Goal: Transaction & Acquisition: Purchase product/service

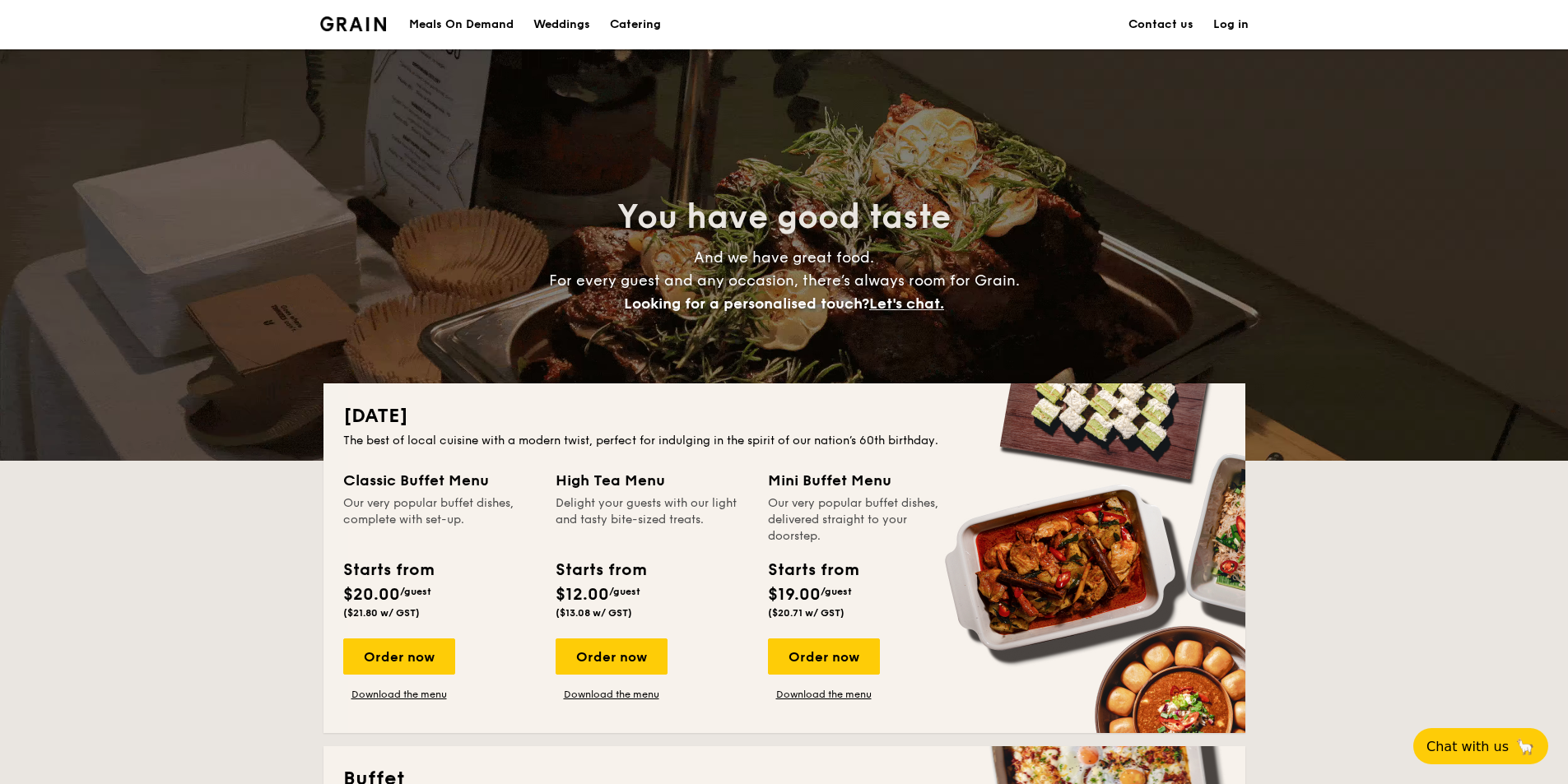
click at [484, 18] on div "Meals On Demand" at bounding box center [462, 25] width 104 height 50
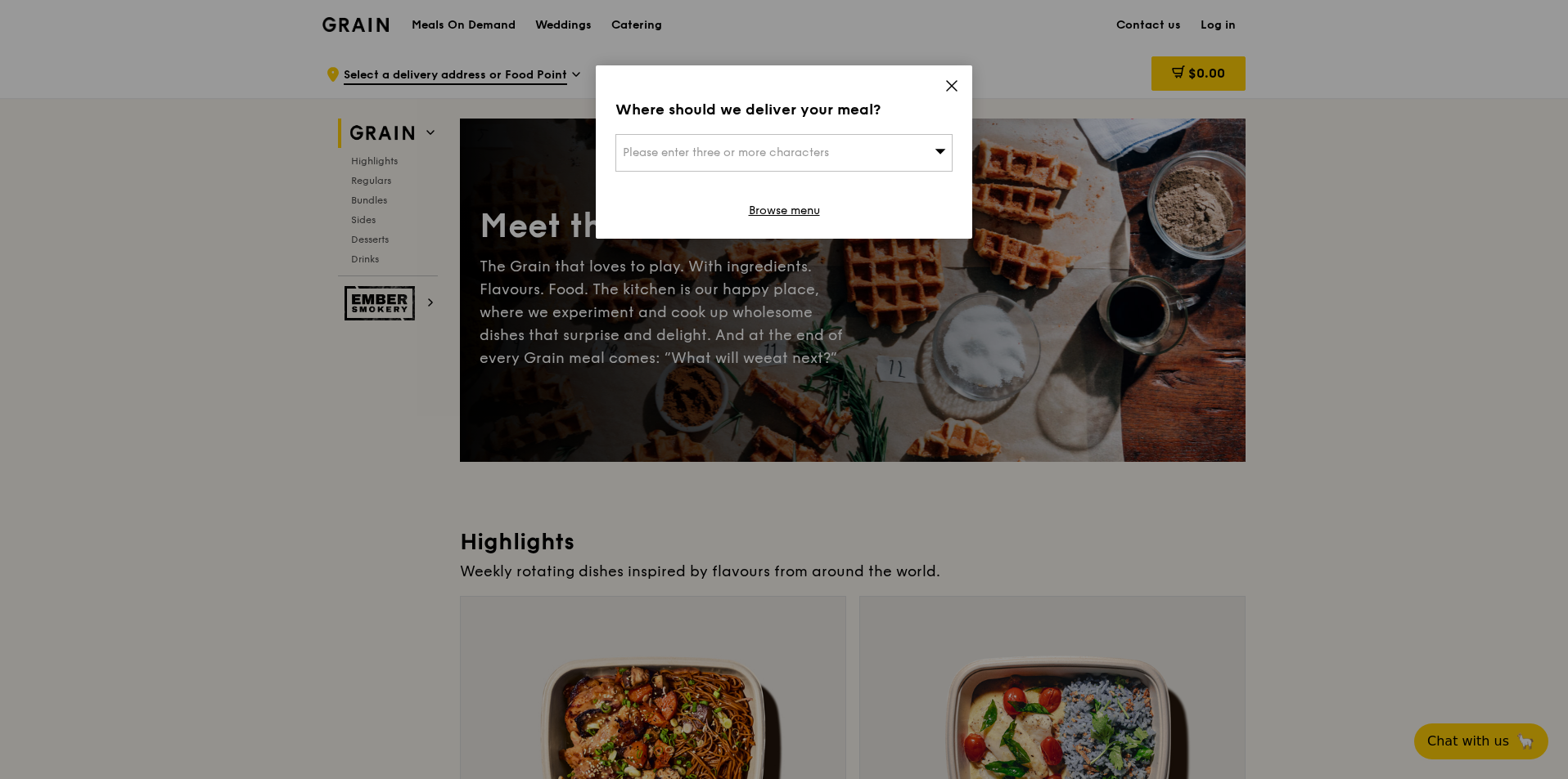
click at [809, 163] on div "Please enter three or more characters" at bounding box center [784, 153] width 337 height 38
click at [797, 147] on input "search" at bounding box center [784, 153] width 335 height 36
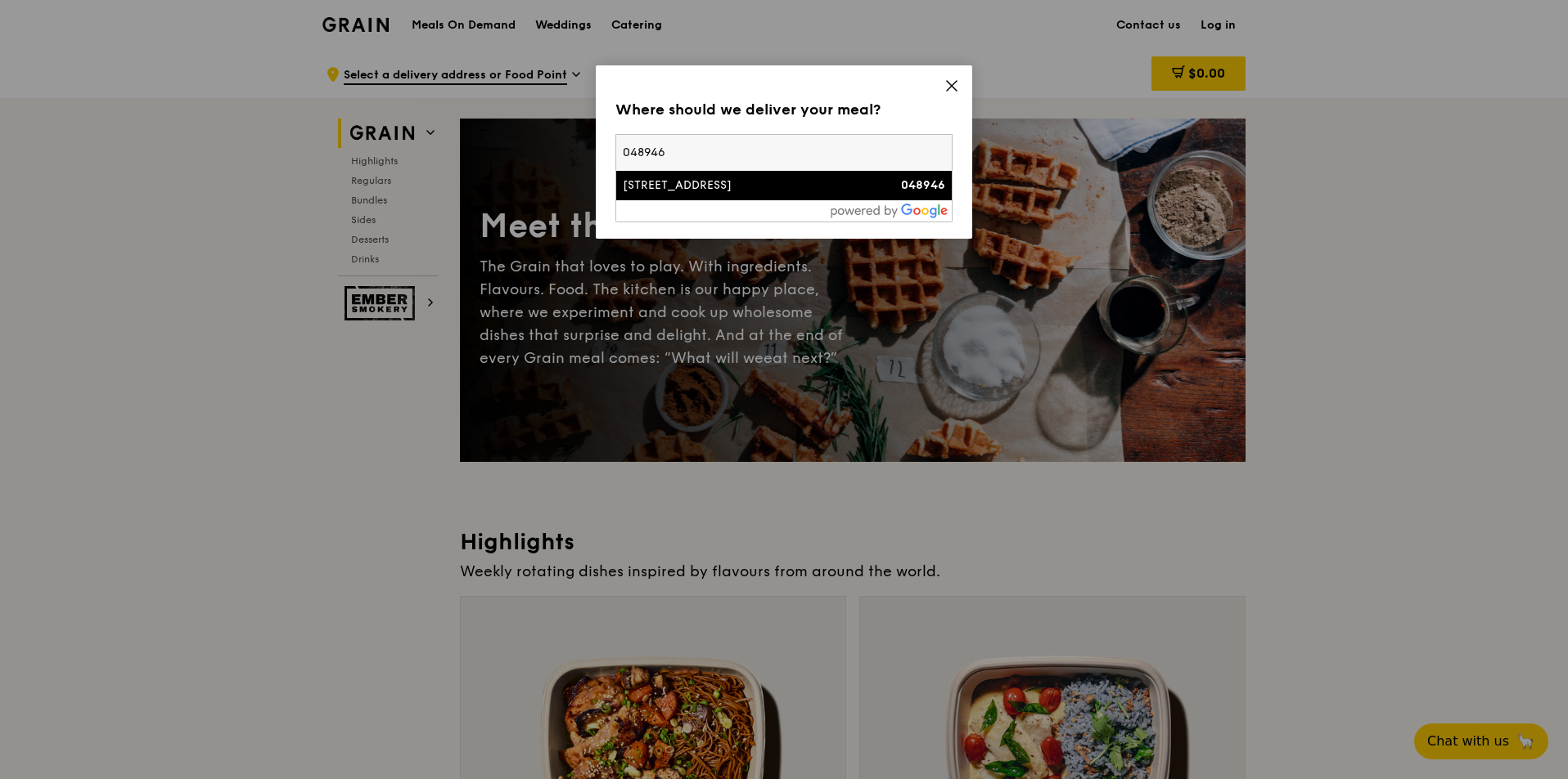
type input "048946"
click at [773, 194] on li "[STREET_ADDRESS] 048946" at bounding box center [784, 186] width 335 height 30
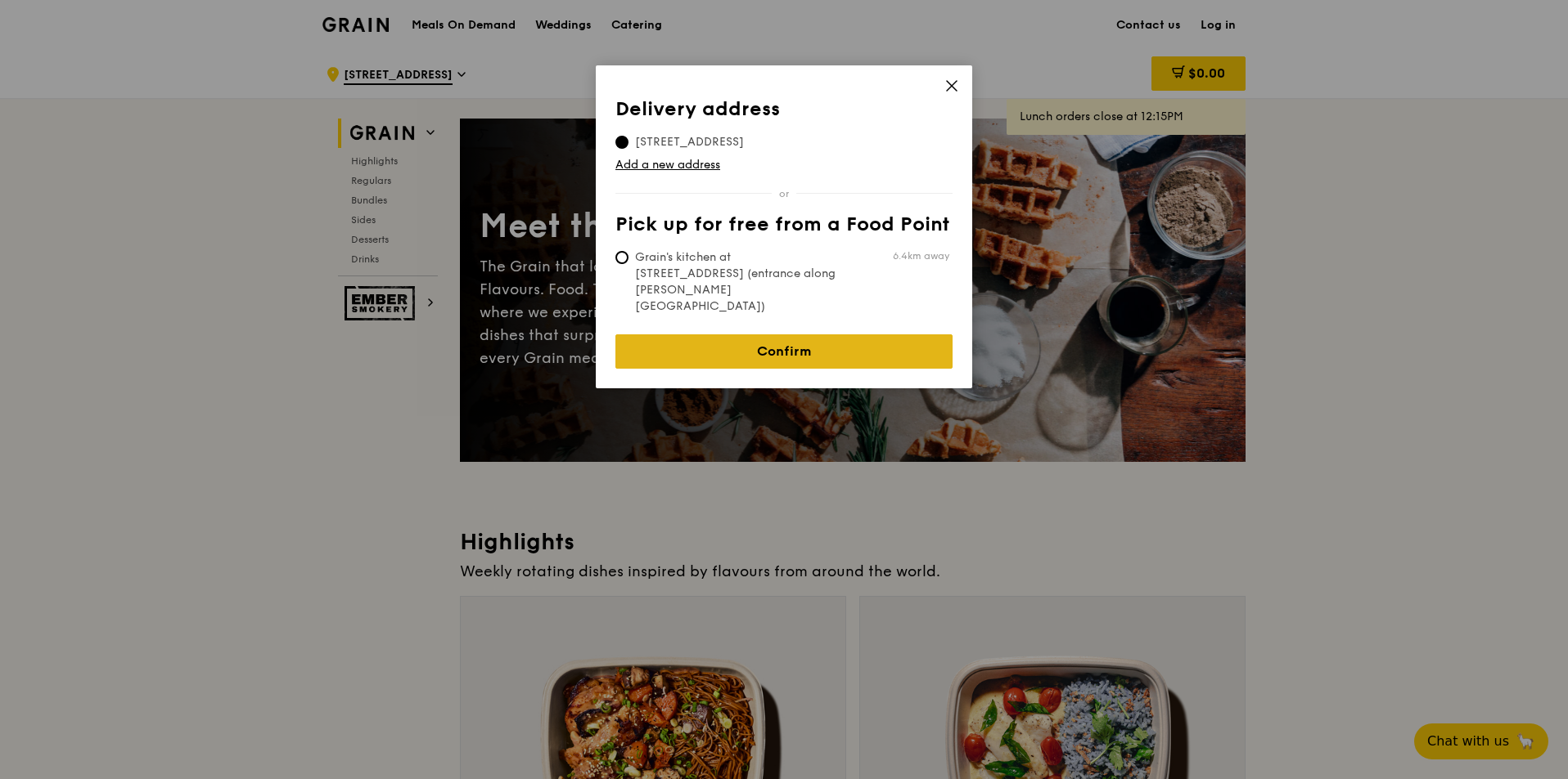
click at [769, 334] on link "Confirm" at bounding box center [784, 352] width 337 height 35
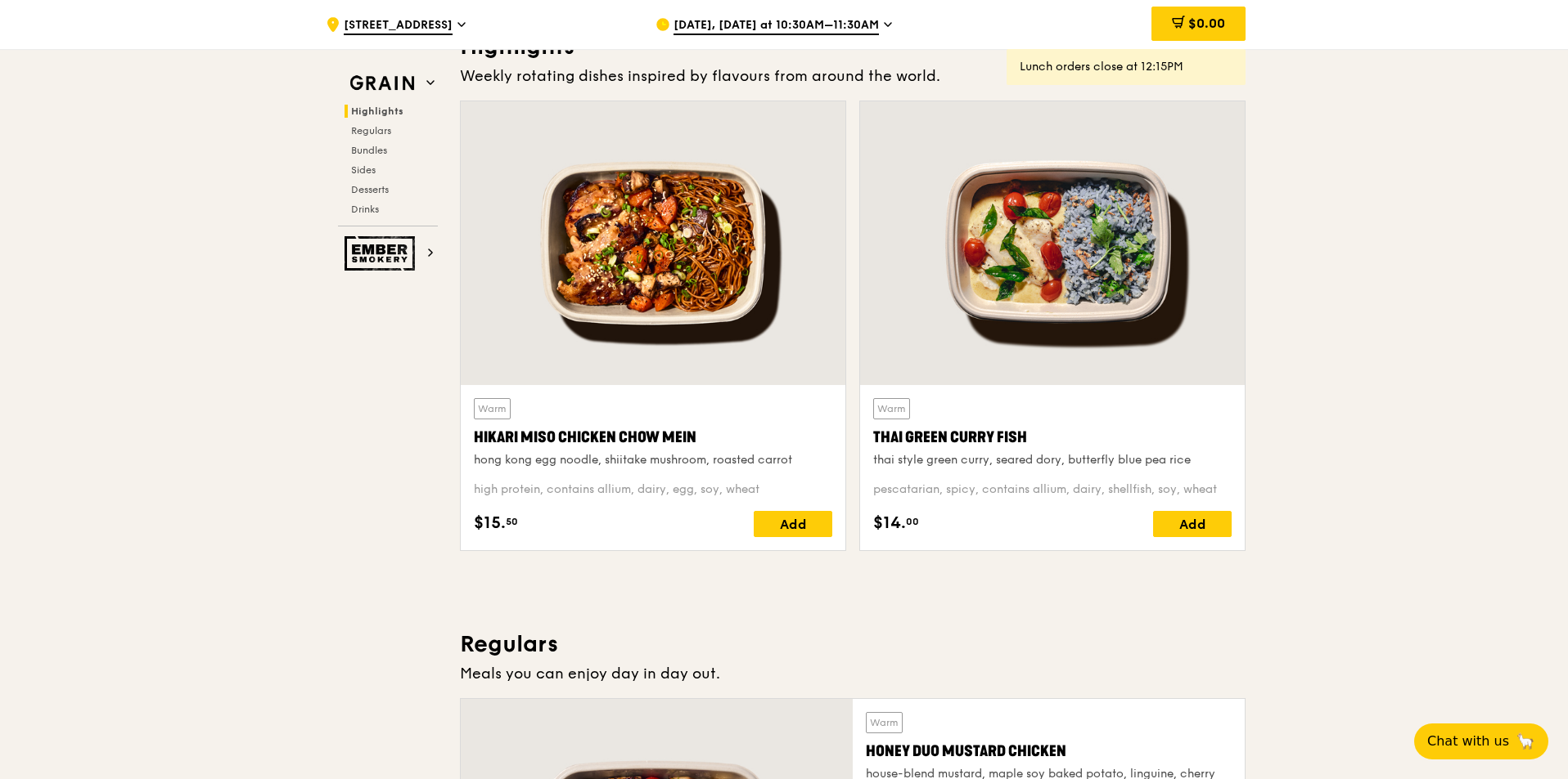
scroll to position [491, 0]
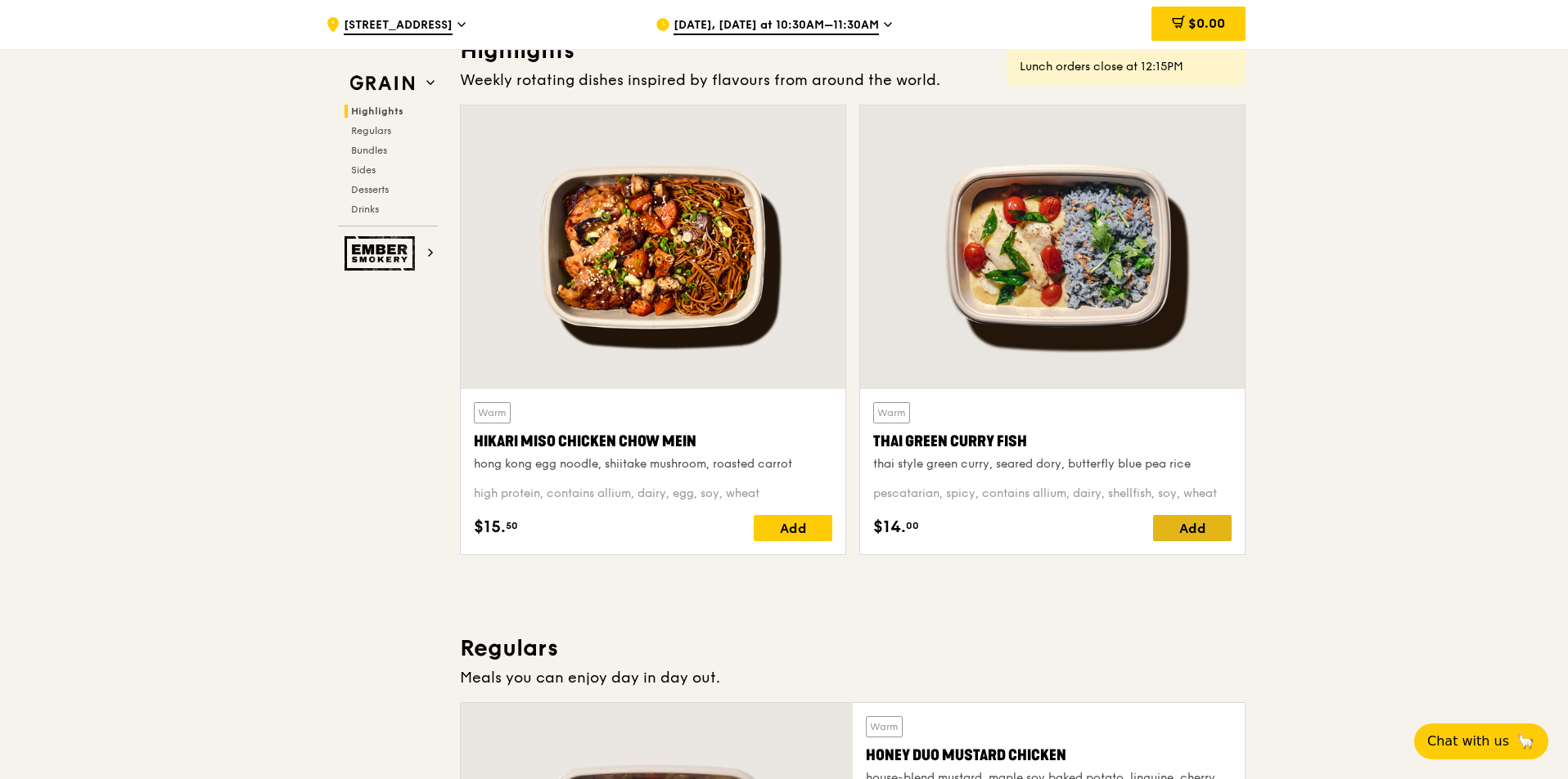
click at [1198, 528] on div "Add" at bounding box center [1191, 529] width 78 height 26
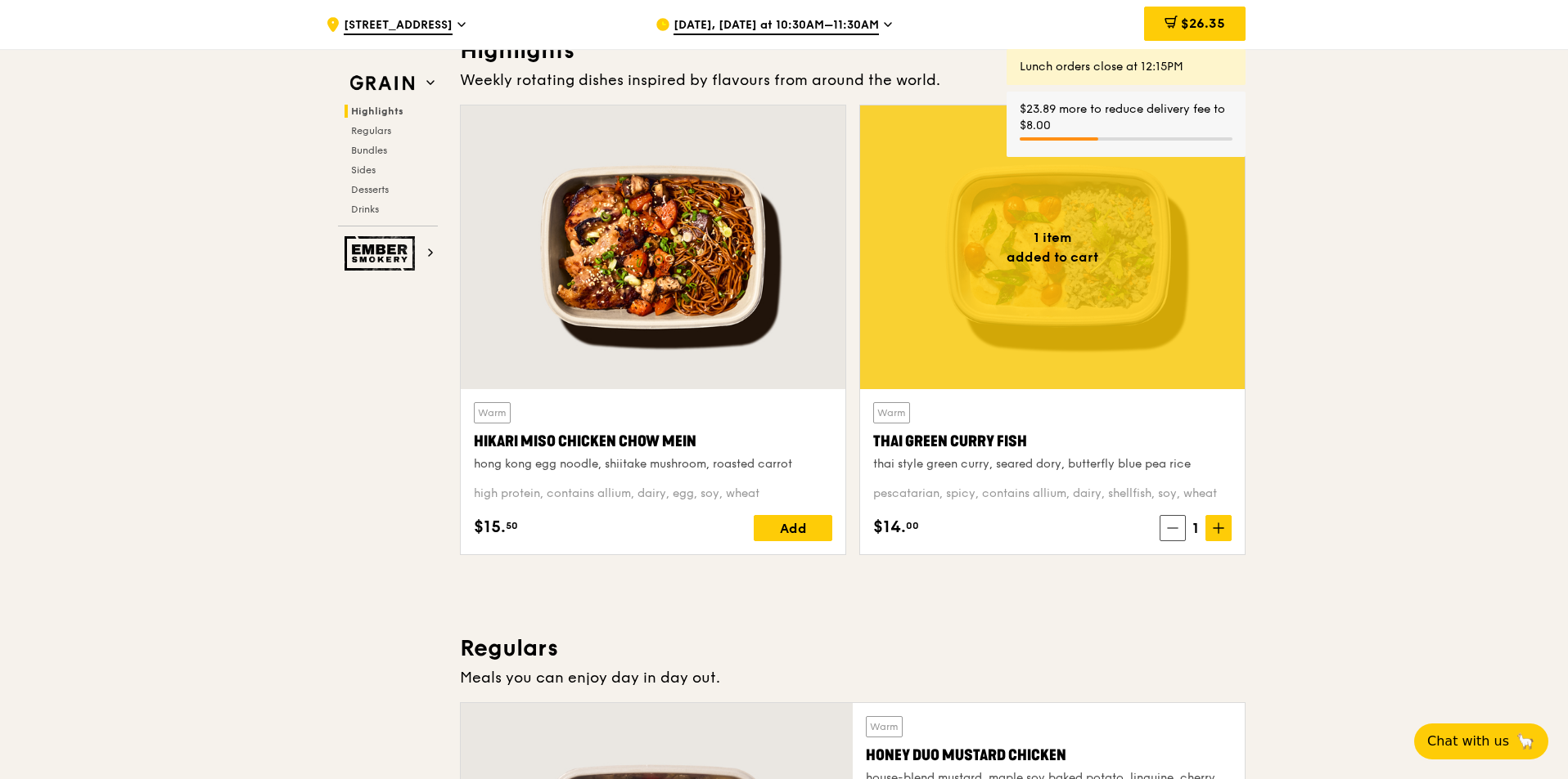
click at [1233, 524] on div "Warm Thai Green [PERSON_NAME] Fish thai style green [PERSON_NAME], seared dory,…" at bounding box center [1052, 472] width 385 height 166
click at [1220, 535] on span at bounding box center [1219, 529] width 26 height 26
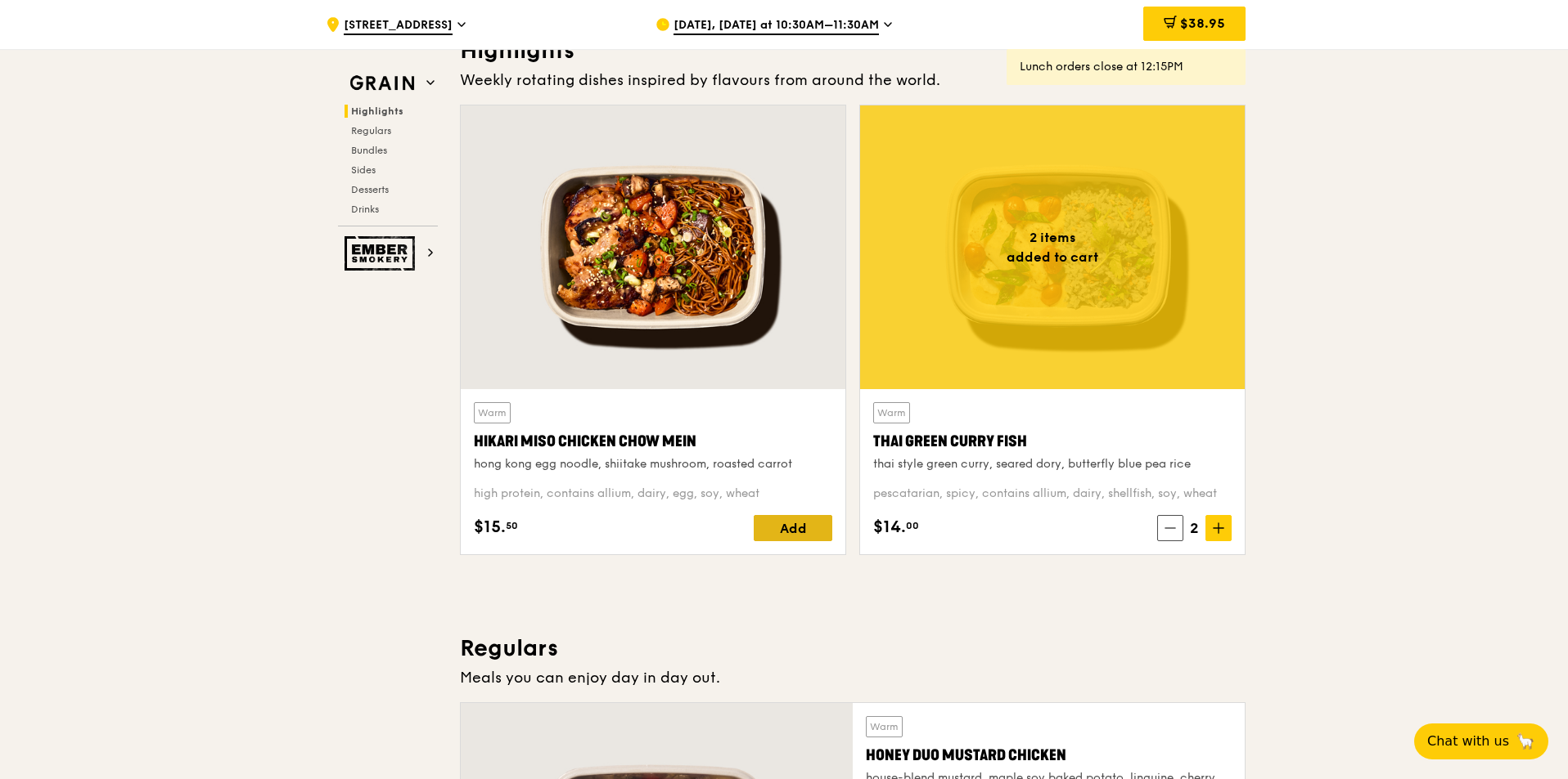
click at [777, 536] on div "Add" at bounding box center [793, 529] width 78 height 26
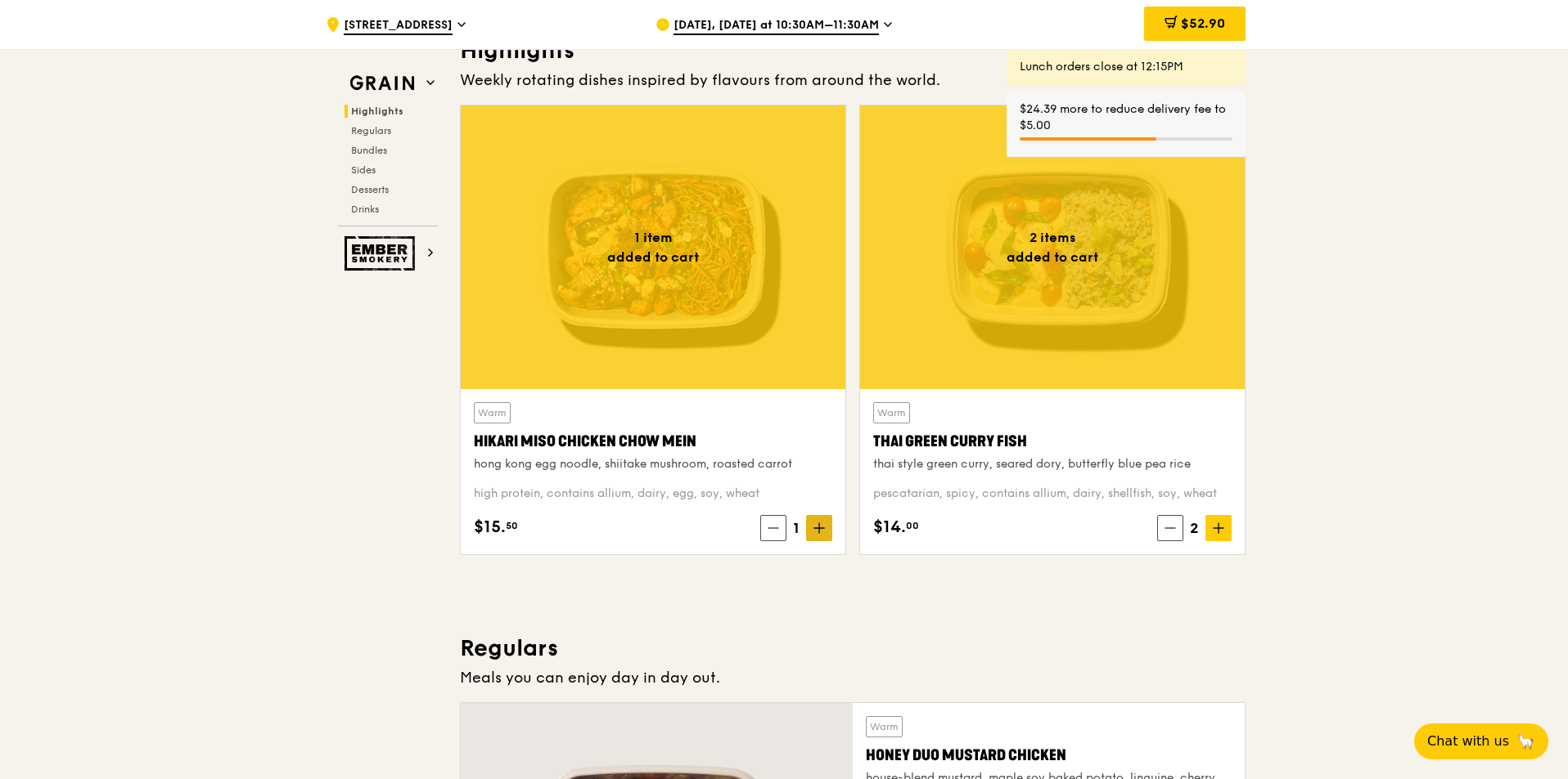
click at [819, 534] on span at bounding box center [819, 529] width 26 height 26
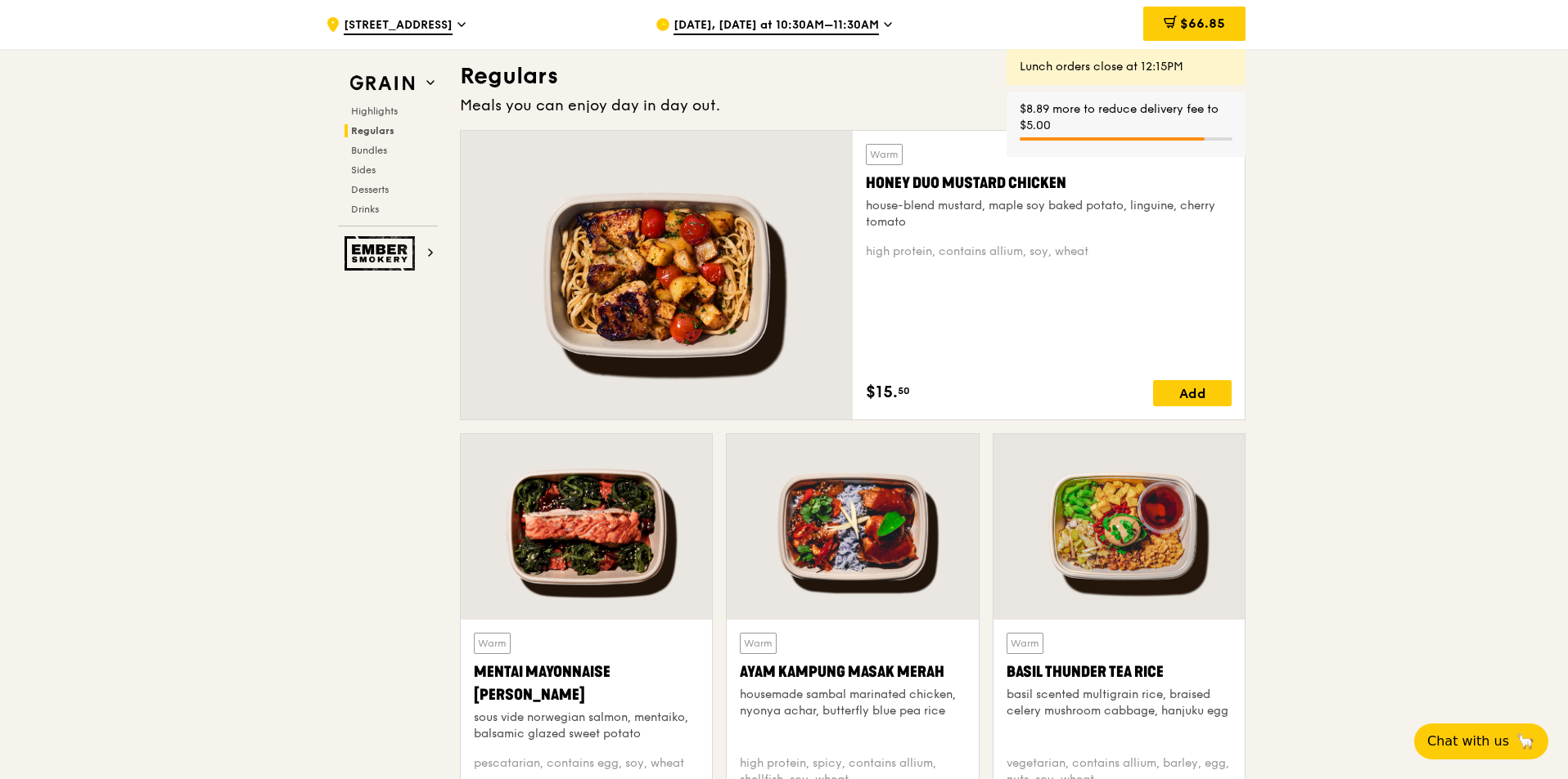
scroll to position [1308, 0]
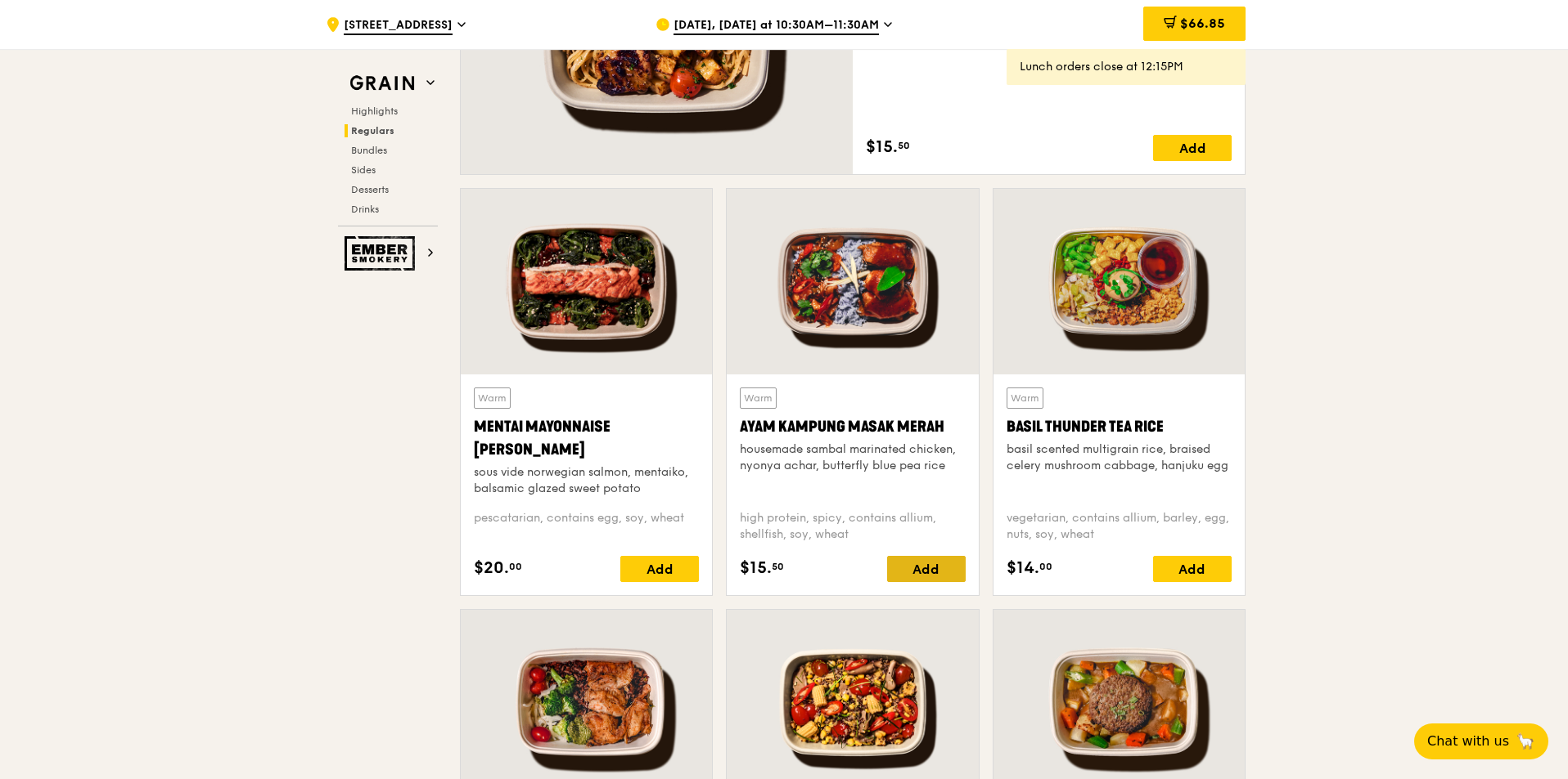
click at [917, 568] on div "Add" at bounding box center [925, 569] width 78 height 26
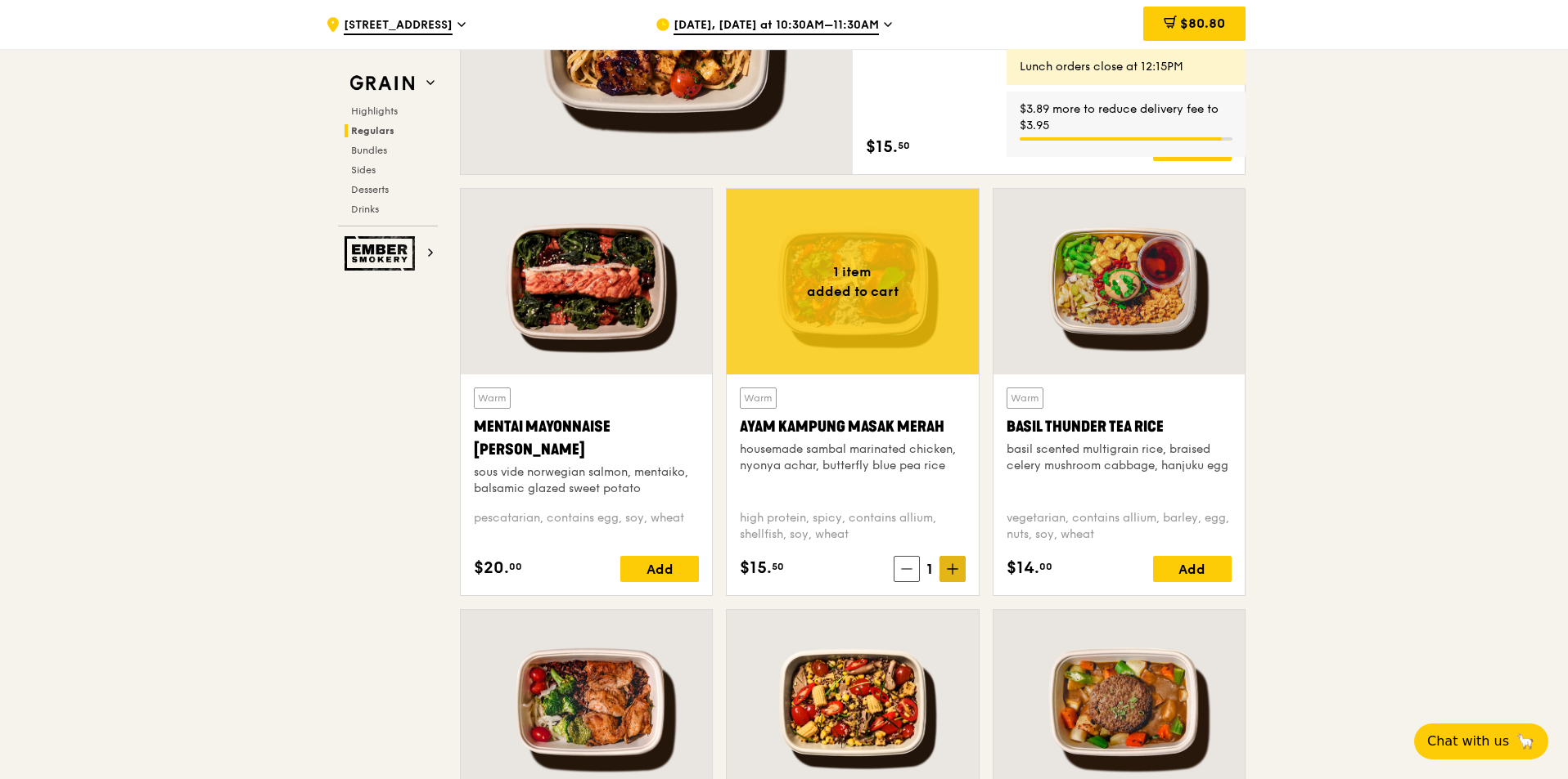
click at [948, 571] on icon at bounding box center [953, 569] width 12 height 12
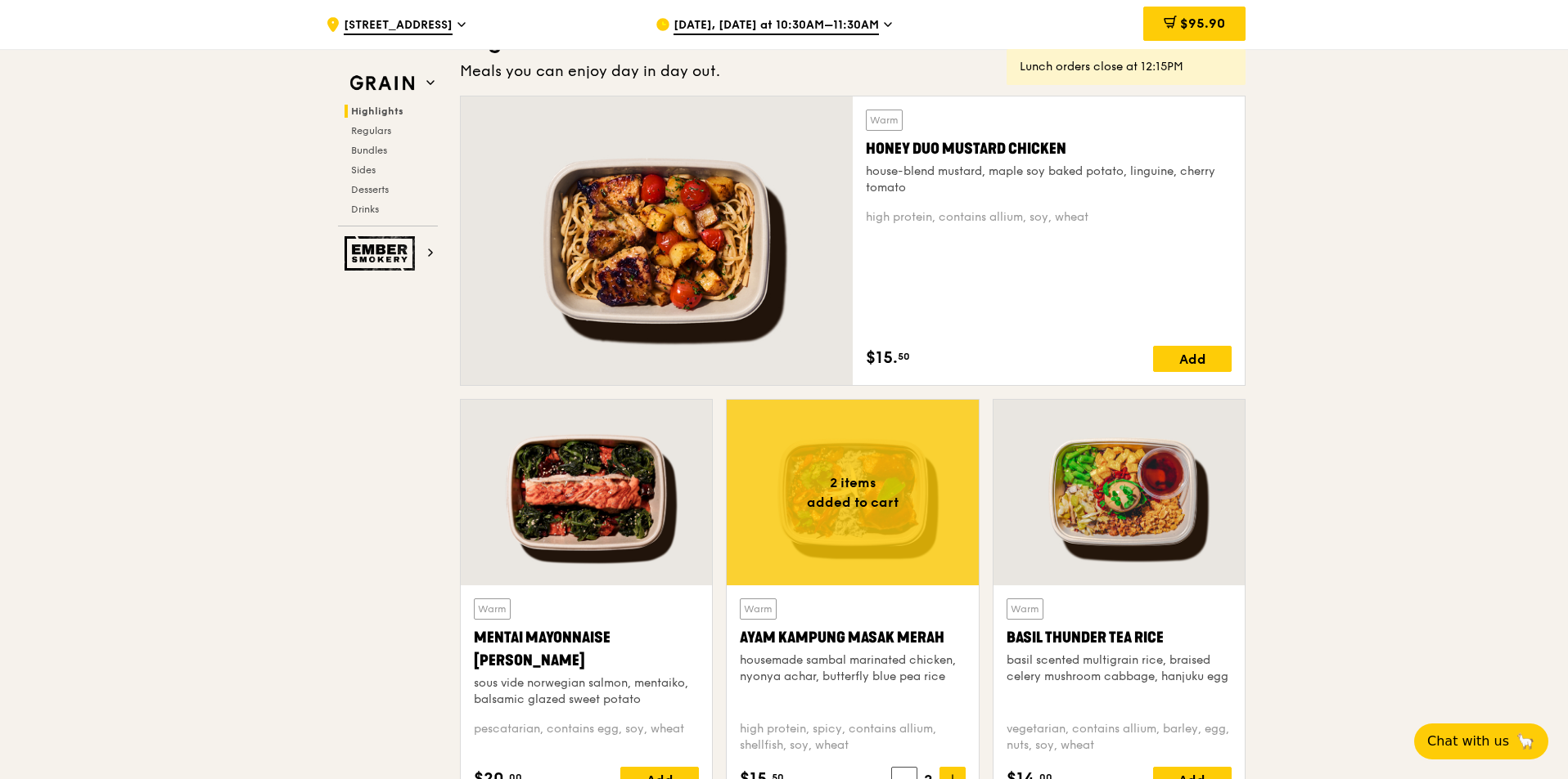
scroll to position [818, 0]
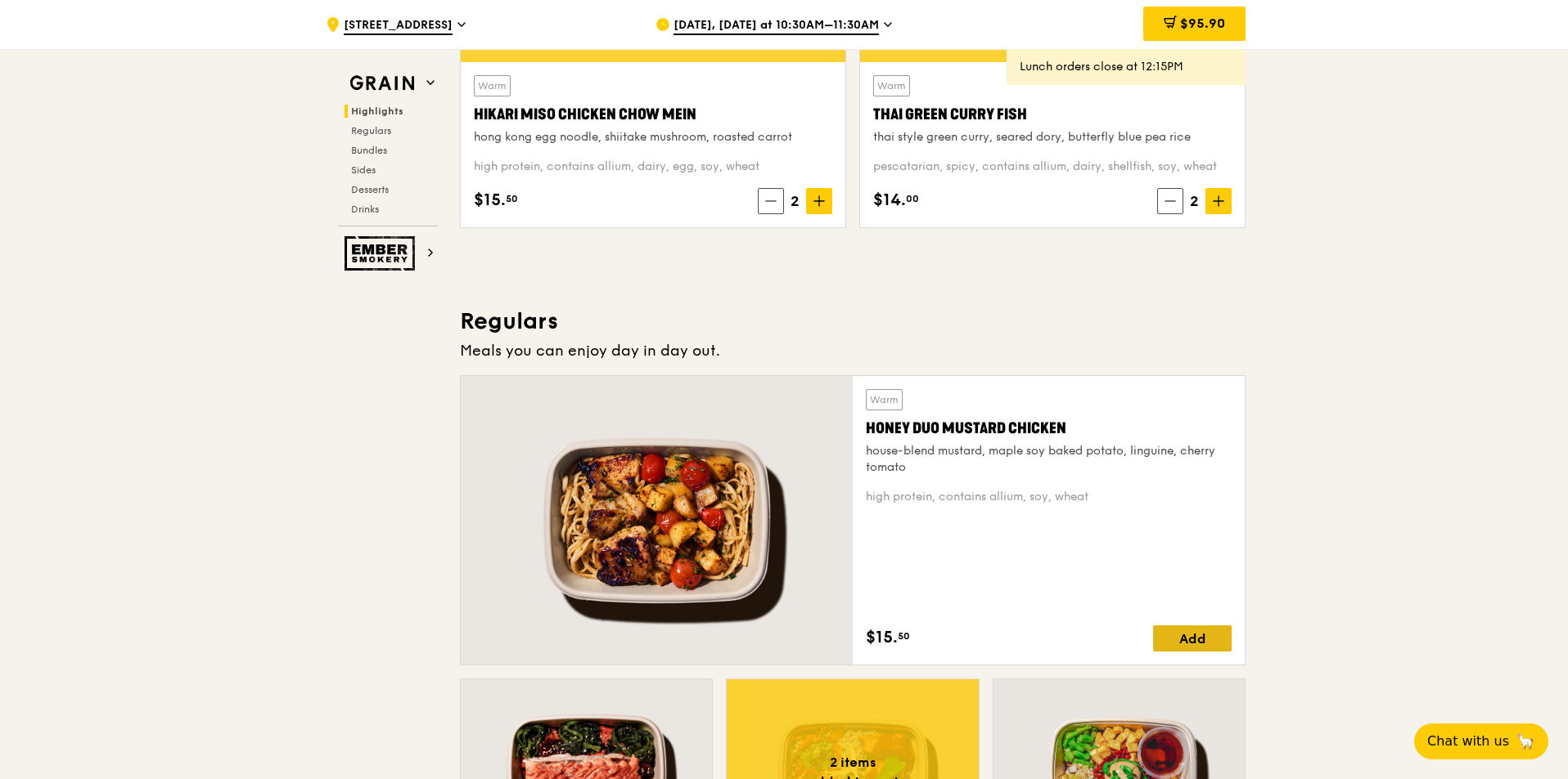
click at [1177, 630] on div "Add" at bounding box center [1191, 639] width 78 height 26
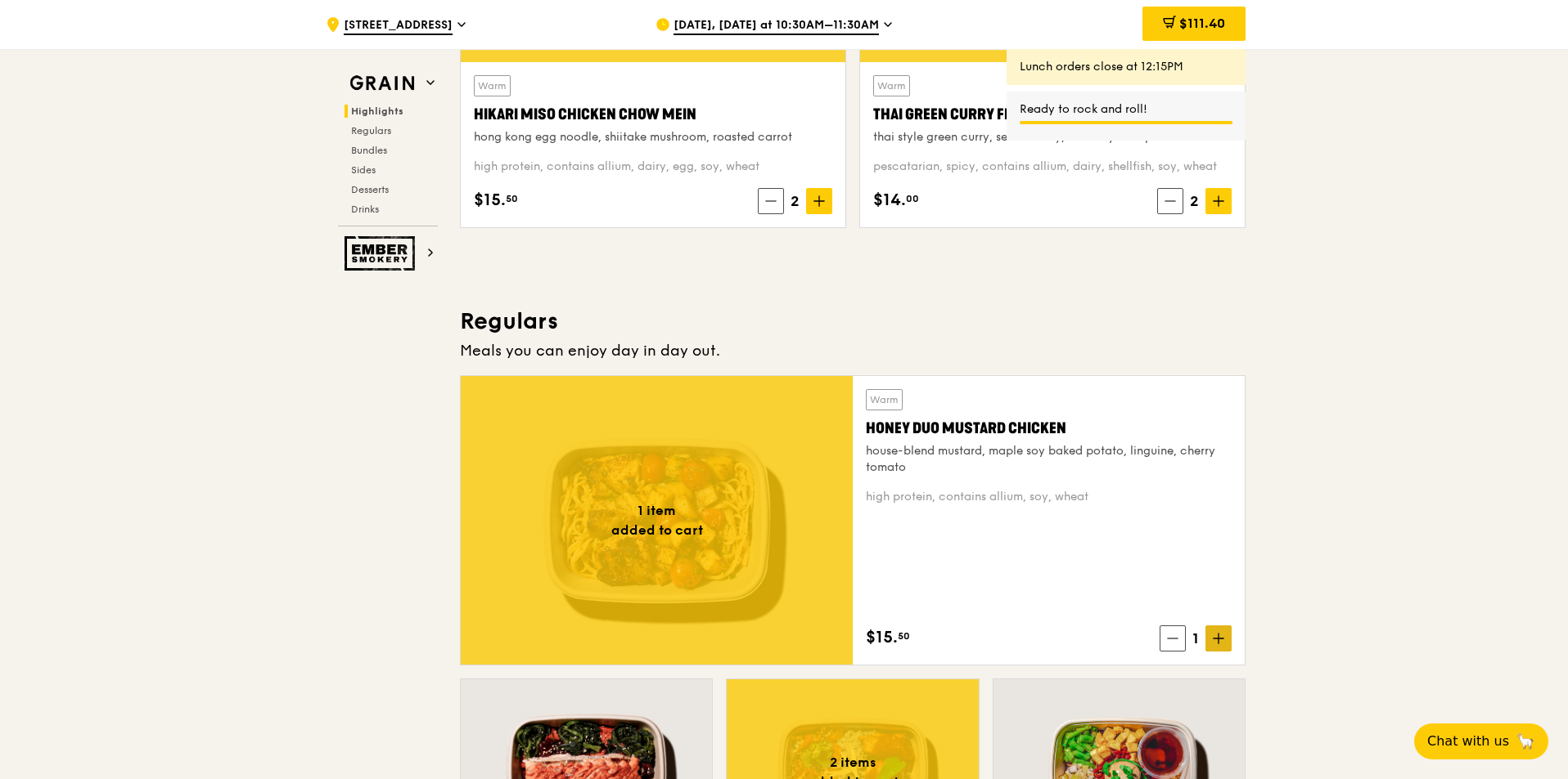
click at [1226, 640] on span at bounding box center [1219, 639] width 26 height 26
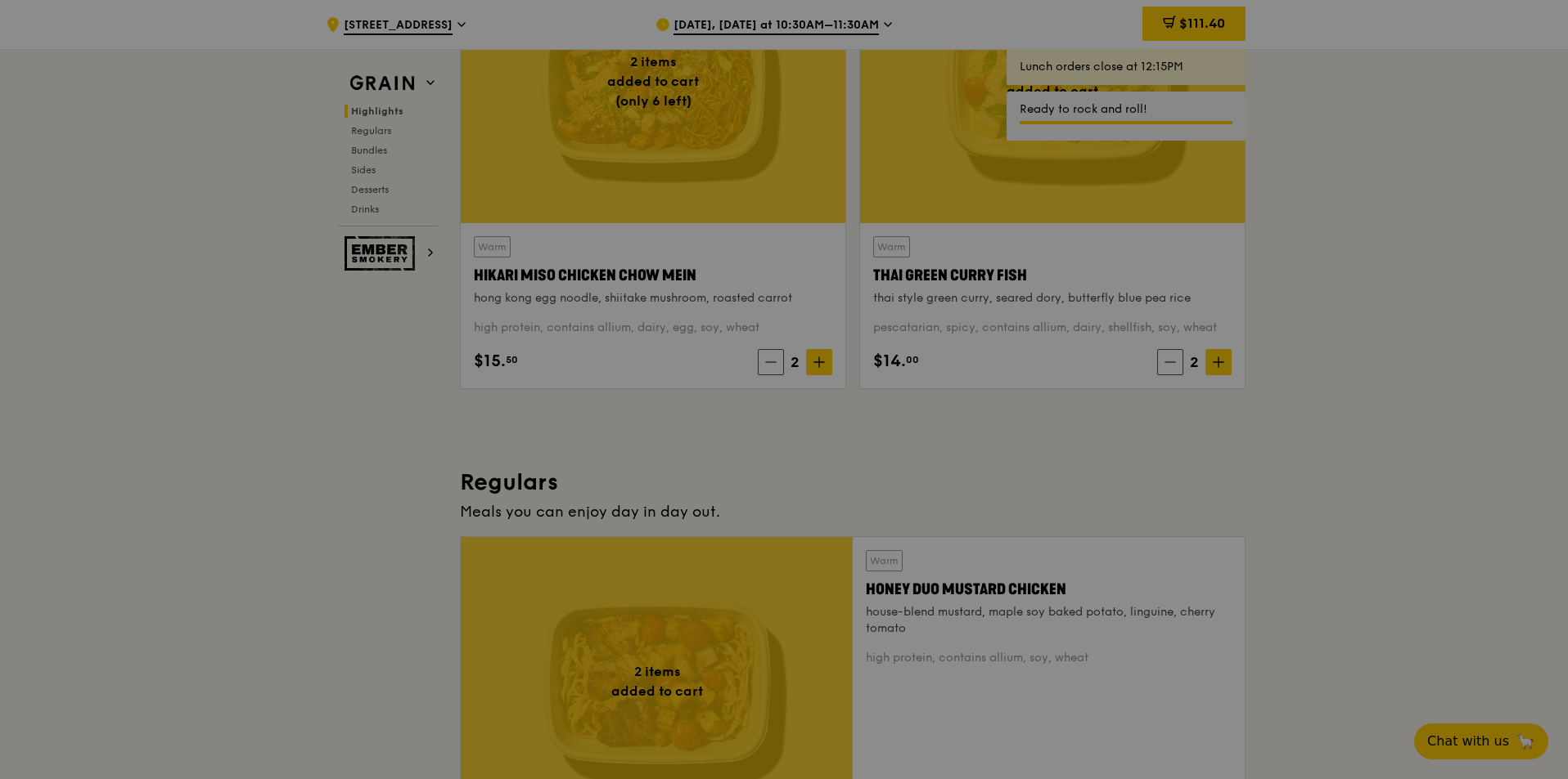
scroll to position [409, 0]
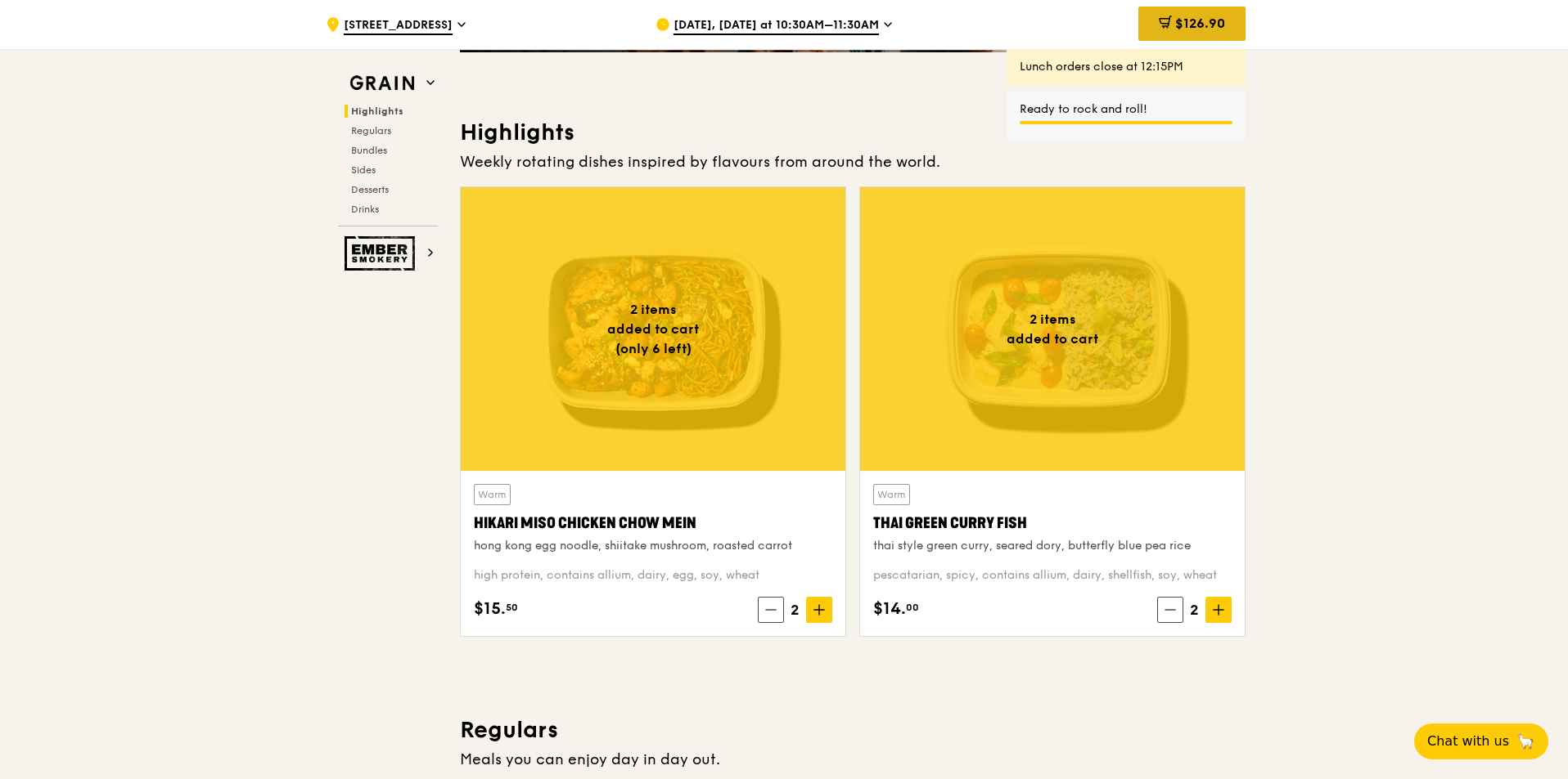
click at [1196, 27] on span "$126.90" at bounding box center [1200, 23] width 50 height 16
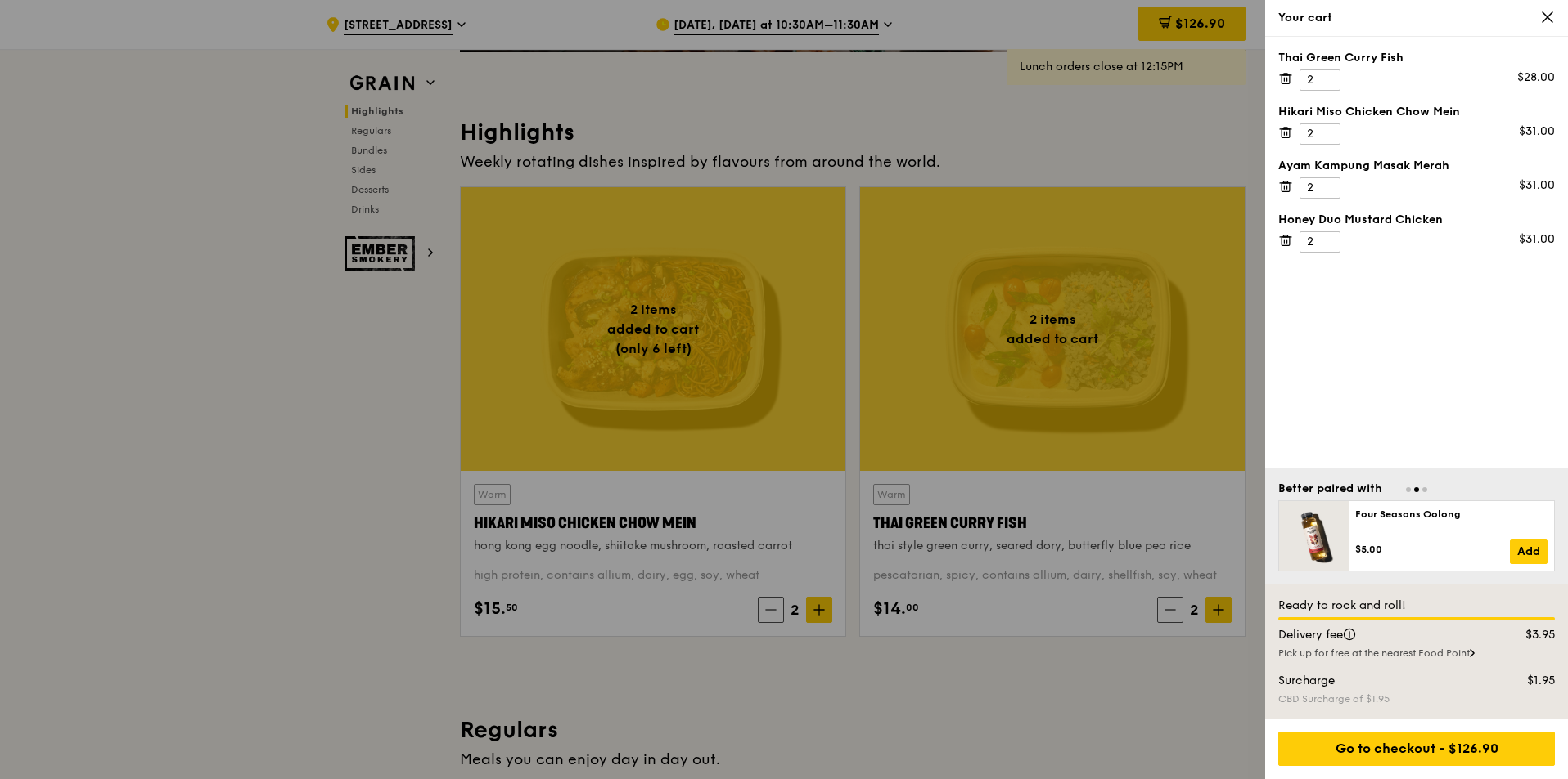
click at [1285, 240] on icon at bounding box center [1285, 240] width 15 height 15
click at [381, 427] on div at bounding box center [784, 390] width 1568 height 779
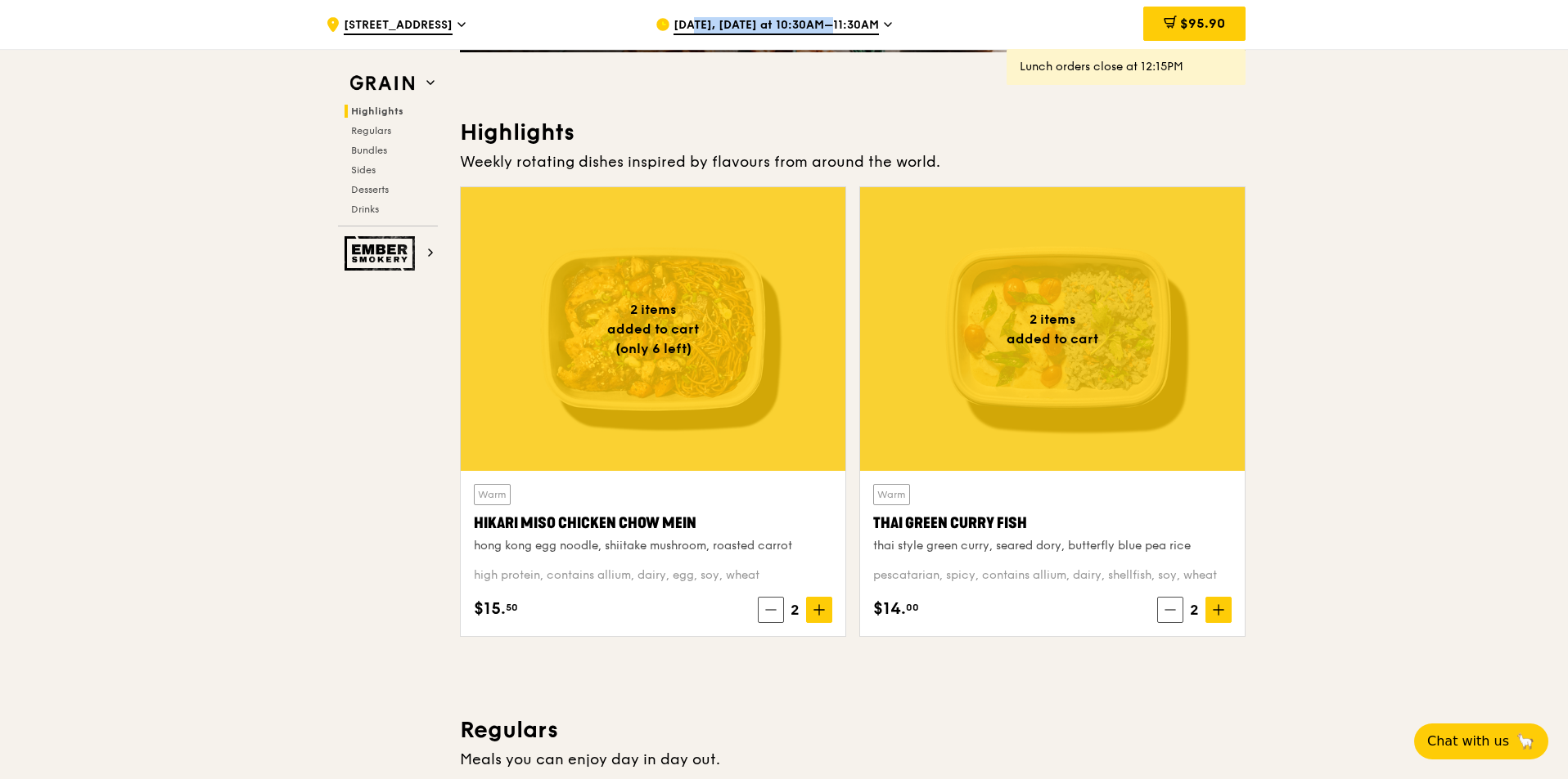
click at [805, 16] on div "[DATE], [DATE] at 10:30AM–11:30AM" at bounding box center [807, 25] width 303 height 49
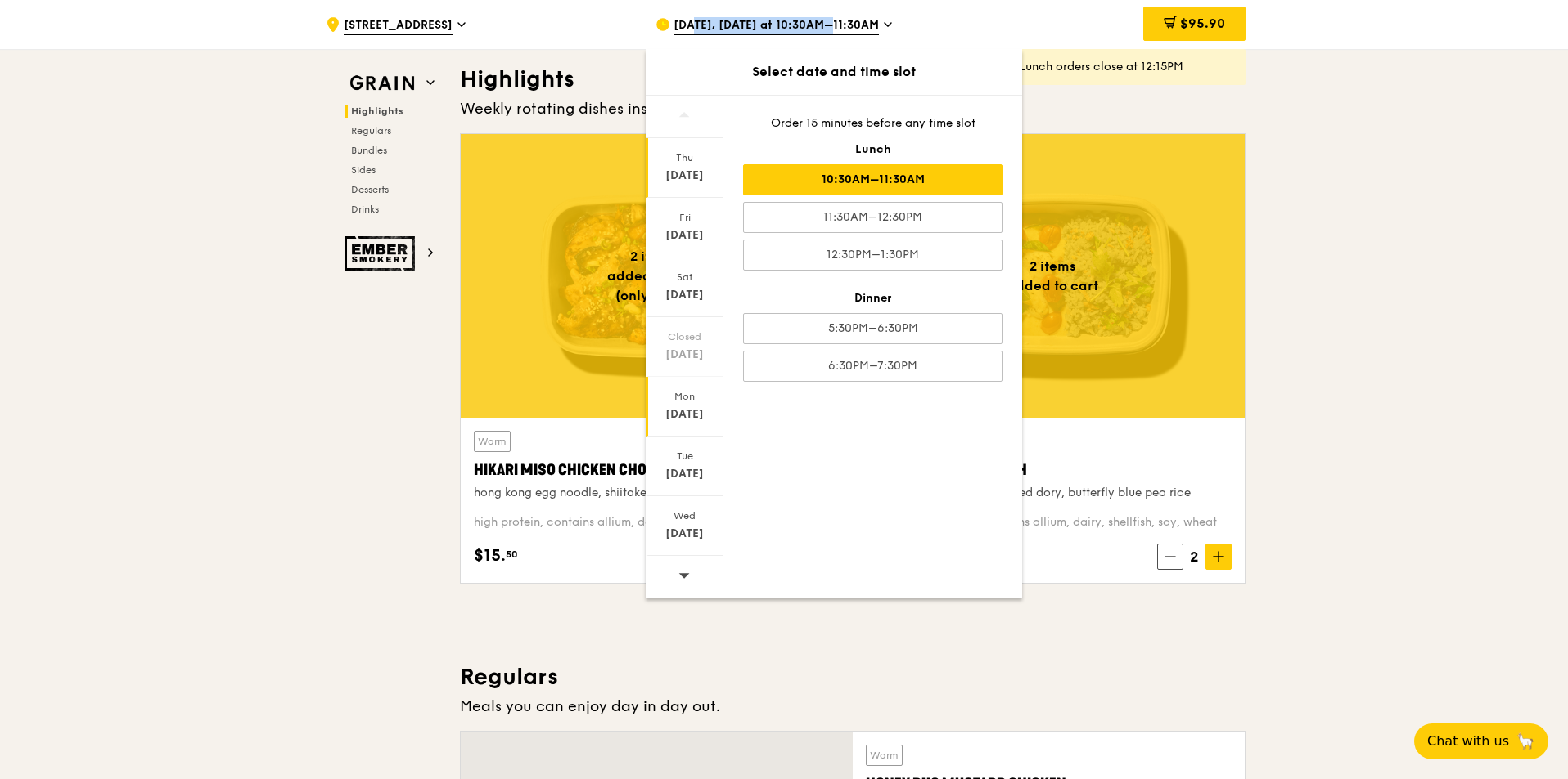
scroll to position [491, 0]
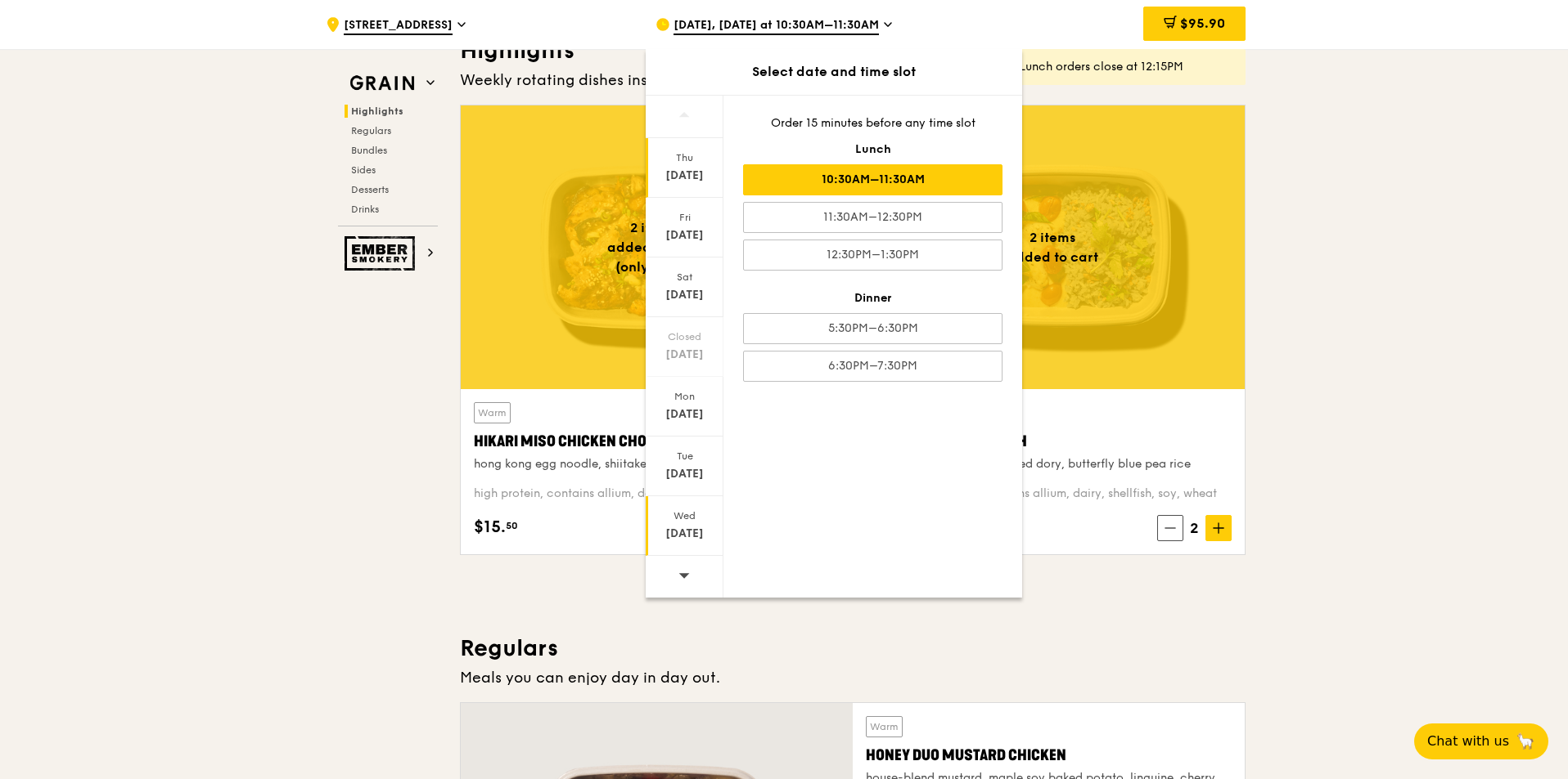
click at [676, 532] on div "[DATE]" at bounding box center [685, 534] width 73 height 16
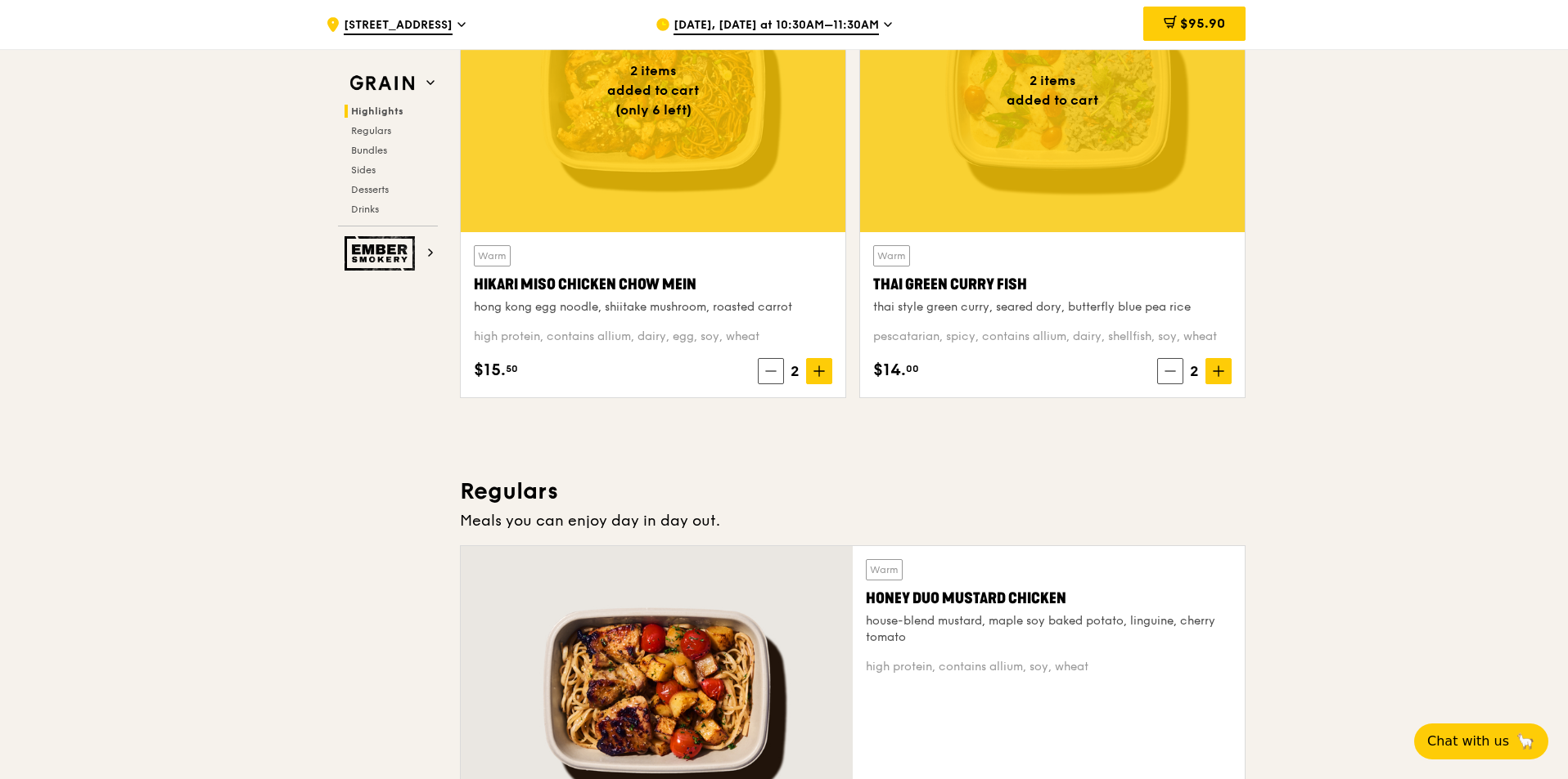
scroll to position [654, 0]
